Goal: Obtain resource: Obtain resource

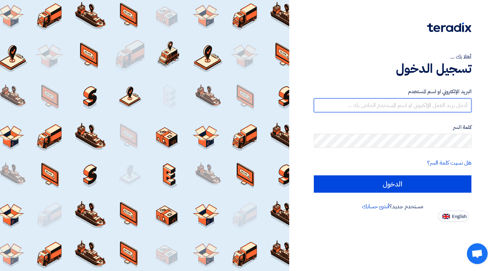
click at [421, 106] on input "text" at bounding box center [393, 105] width 158 height 14
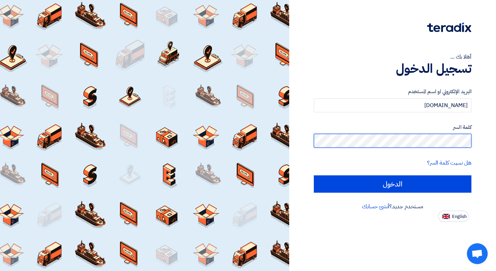
click at [314, 175] on input "الدخول" at bounding box center [393, 183] width 158 height 17
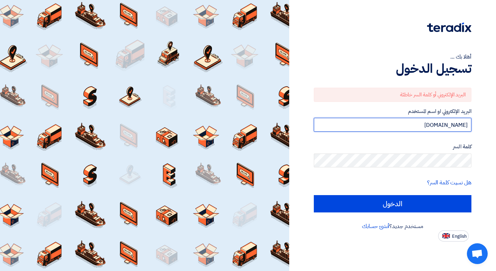
click at [385, 125] on input "[DOMAIN_NAME]" at bounding box center [393, 125] width 158 height 14
type input "a"
type input "[EMAIL_ADDRESS][DOMAIN_NAME]"
click at [314, 195] on input "الدخول" at bounding box center [393, 203] width 158 height 17
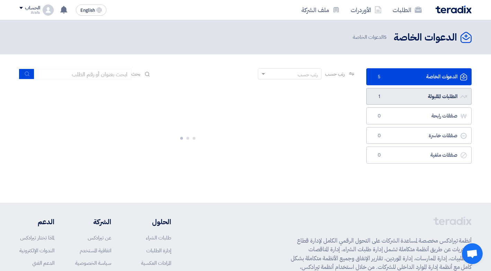
click at [404, 97] on link "الطلبات المقبولة الطلبات المقبولة 1" at bounding box center [418, 96] width 105 height 17
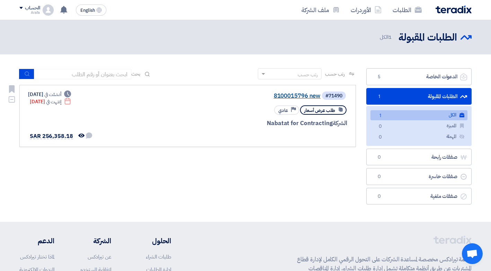
click at [289, 97] on link "8100015796 new" at bounding box center [251, 96] width 139 height 6
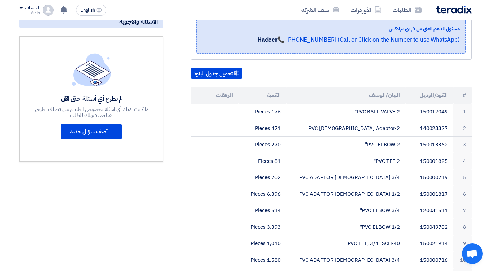
scroll to position [173, 0]
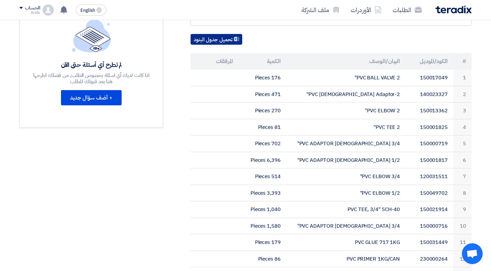
click at [219, 39] on button "تحميل جدول البنود" at bounding box center [217, 39] width 52 height 11
click at [293, 35] on div "تحميل جدول البنود" at bounding box center [331, 39] width 281 height 11
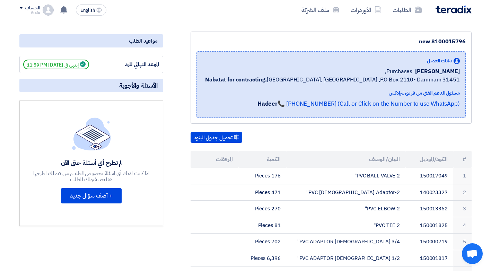
scroll to position [73, 0]
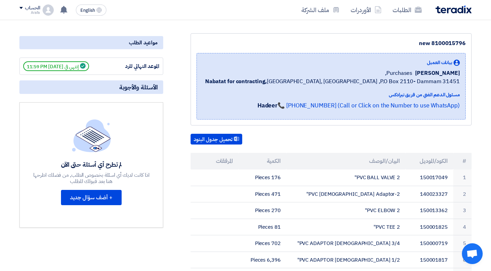
click at [249, 164] on th "الكمية" at bounding box center [262, 161] width 48 height 17
click at [273, 162] on th "الكمية" at bounding box center [262, 161] width 48 height 17
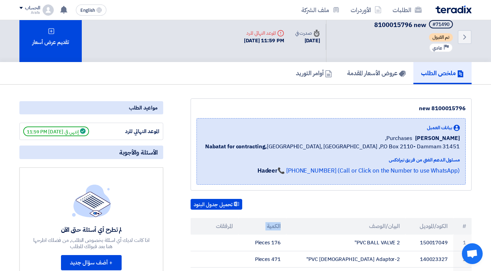
scroll to position [0, 0]
